Goal: Task Accomplishment & Management: Complete application form

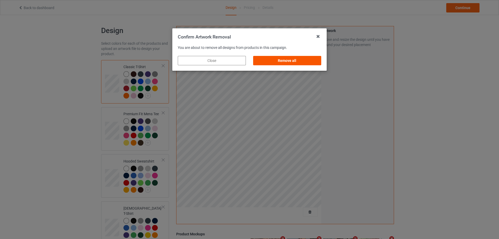
click at [307, 61] on div "Remove all" at bounding box center [287, 60] width 68 height 9
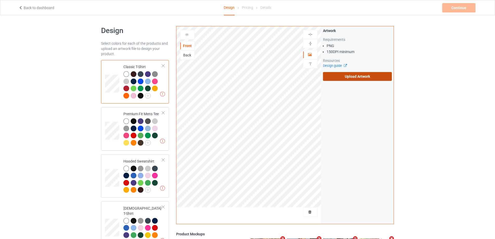
click at [352, 76] on label "Upload Artwork" at bounding box center [357, 76] width 69 height 9
click at [0, 0] on input "Upload Artwork" at bounding box center [0, 0] width 0 height 0
click at [355, 77] on label "Upload Artwork" at bounding box center [357, 76] width 69 height 9
click at [0, 0] on input "Upload Artwork" at bounding box center [0, 0] width 0 height 0
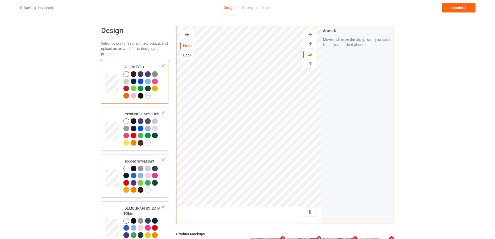
click at [146, 96] on img at bounding box center [148, 96] width 6 height 6
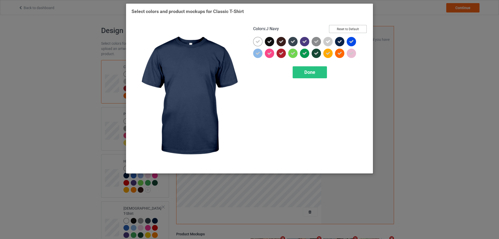
click at [346, 30] on button "Reset to Default" at bounding box center [348, 29] width 38 height 8
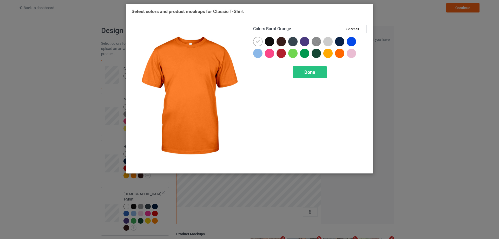
click at [337, 53] on div at bounding box center [339, 53] width 9 height 9
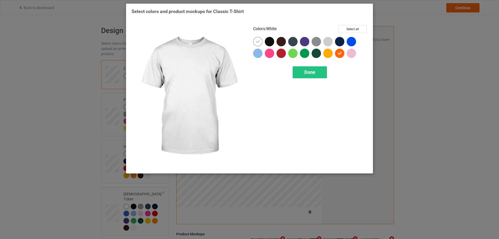
click at [255, 41] on icon at bounding box center [257, 41] width 5 height 5
click at [259, 41] on div at bounding box center [257, 41] width 9 height 9
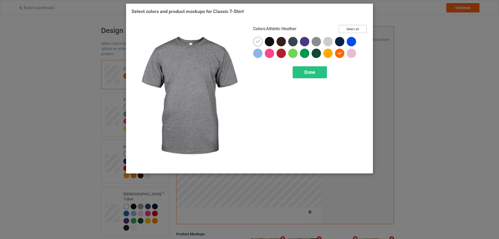
click at [357, 30] on button "Select all" at bounding box center [352, 29] width 28 height 8
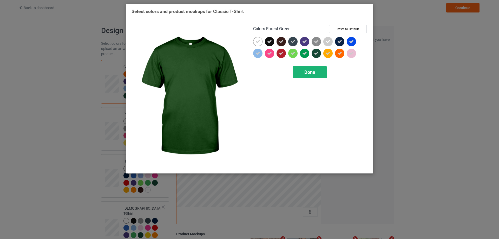
click at [316, 70] on div "Done" at bounding box center [309, 72] width 34 height 12
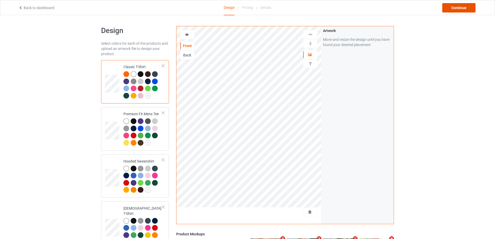
click at [456, 9] on div "Continue" at bounding box center [458, 7] width 33 height 9
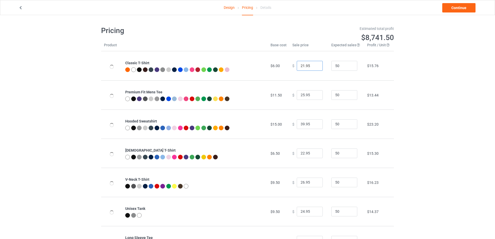
type input "21.95"
click at [313, 68] on input "21.95" at bounding box center [310, 66] width 26 height 10
click at [456, 7] on link "Continue" at bounding box center [458, 7] width 33 height 9
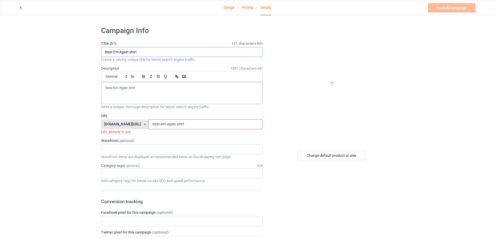
drag, startPoint x: 157, startPoint y: 53, endPoint x: 51, endPoint y: 60, distance: 106.2
paste input "We’ve Been Priced Out S"
type input "We’ve Been Priced Out Shirt"
drag, startPoint x: 145, startPoint y: 86, endPoint x: 36, endPoint y: 86, distance: 109.1
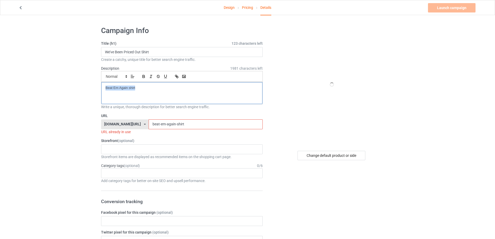
click at [178, 127] on input "beat-em-again-shirt" at bounding box center [206, 124] width 114 height 10
drag, startPoint x: 178, startPoint y: 127, endPoint x: 80, endPoint y: 127, distance: 97.4
paste input "weve-been-priced-out"
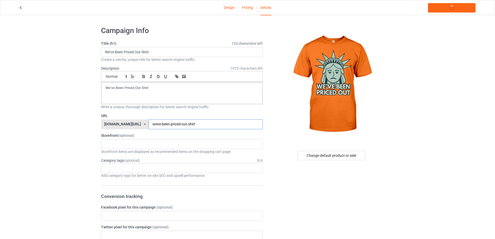
type input "weve-been-priced-out-shirt"
drag, startPoint x: 157, startPoint y: 89, endPoint x: 14, endPoint y: 88, distance: 142.8
copy p "We’ve Been Priced Out Shirt"
click at [444, 9] on link "Launch campaign" at bounding box center [452, 7] width 48 height 9
